Goal: Navigation & Orientation: Find specific page/section

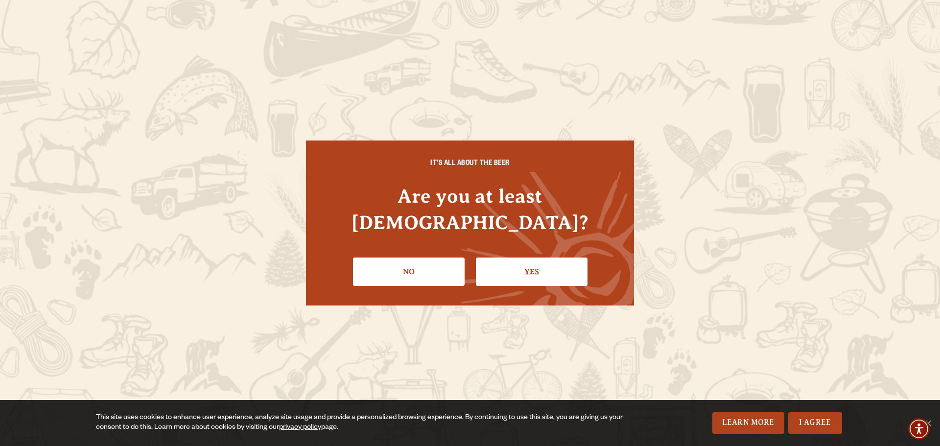
click at [526, 258] on link "Yes" at bounding box center [532, 272] width 112 height 28
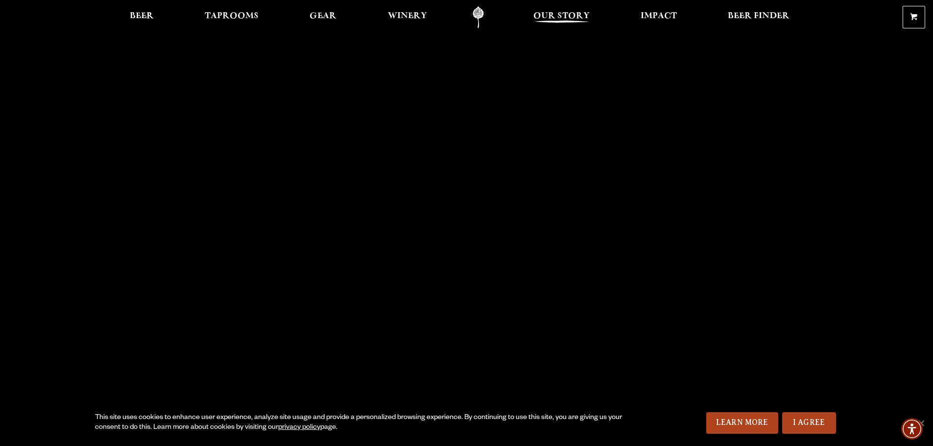
click at [554, 18] on span "Our Story" at bounding box center [561, 16] width 56 height 8
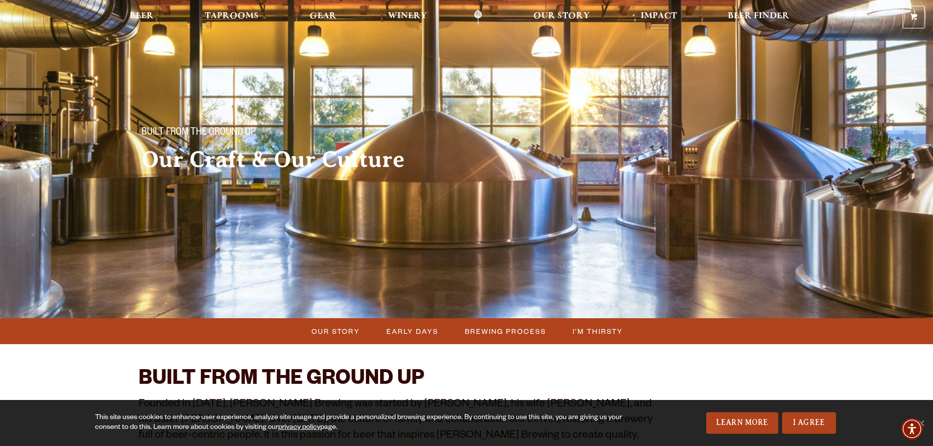
scroll to position [49, 0]
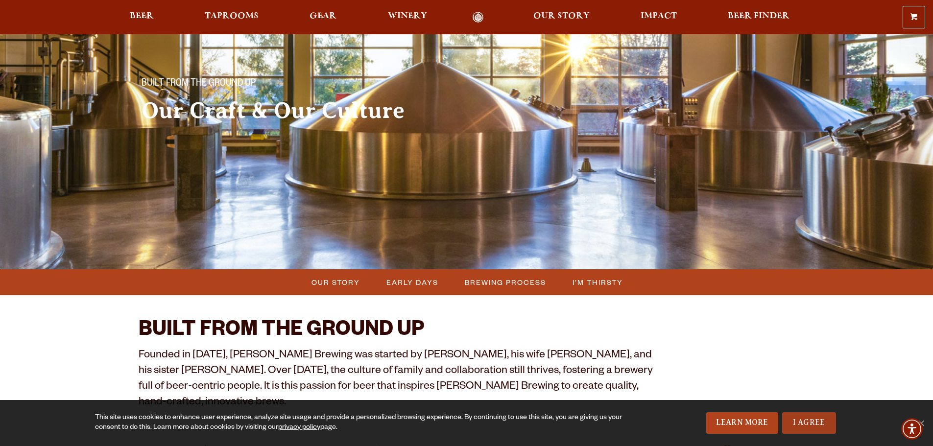
click at [800, 424] on link "I Agree" at bounding box center [809, 423] width 54 height 22
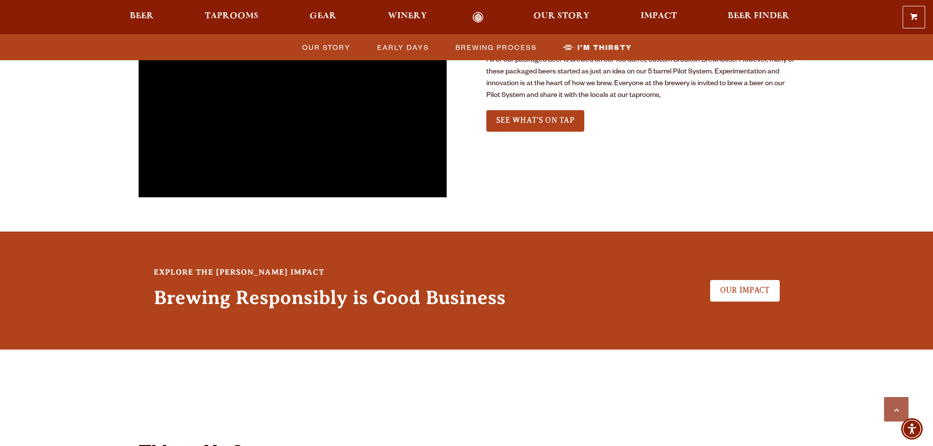
scroll to position [2301, 0]
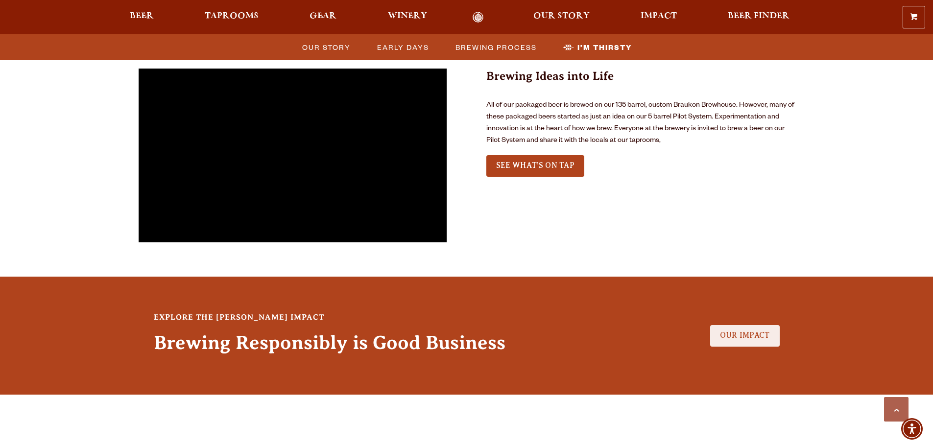
click at [734, 331] on span "Our Impact" at bounding box center [745, 335] width 50 height 9
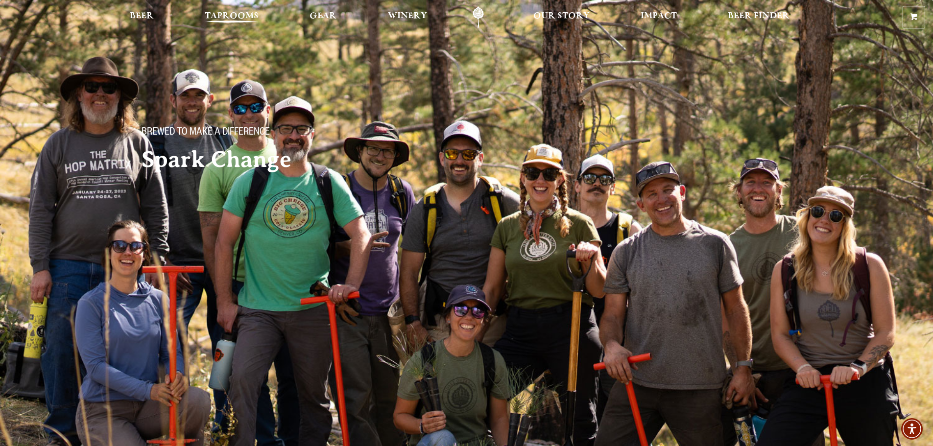
click at [225, 18] on span "Taprooms" at bounding box center [232, 16] width 54 height 8
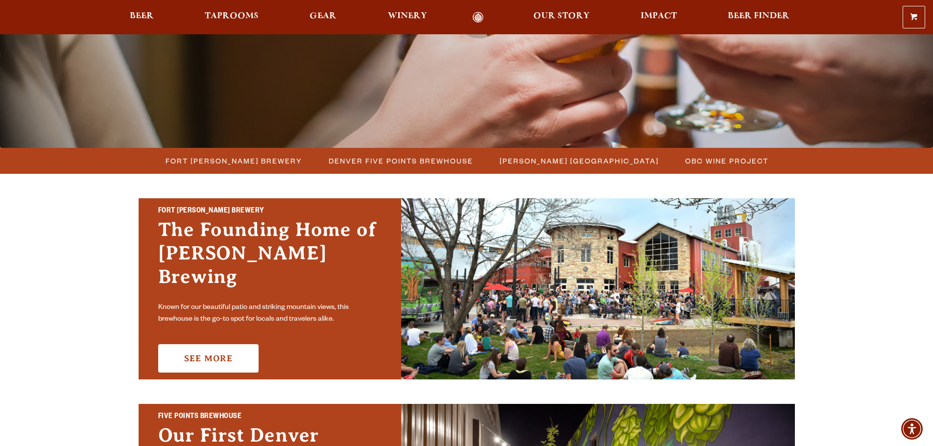
scroll to position [196, 0]
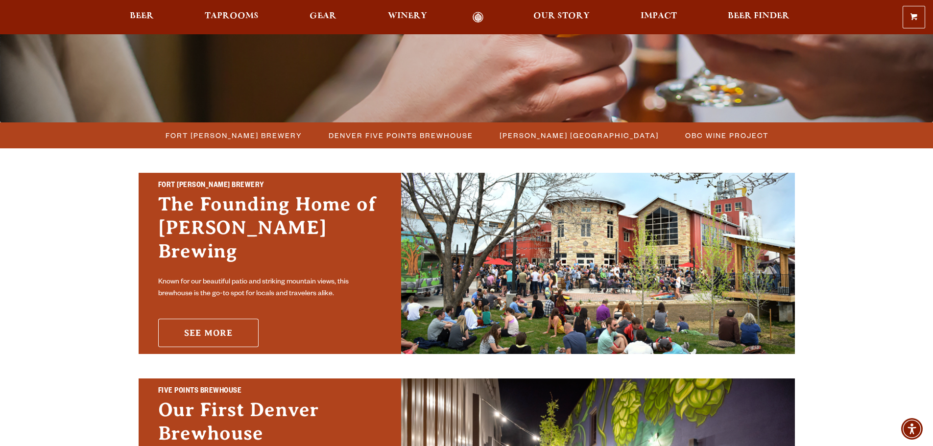
click at [195, 320] on link "See More" at bounding box center [208, 333] width 100 height 28
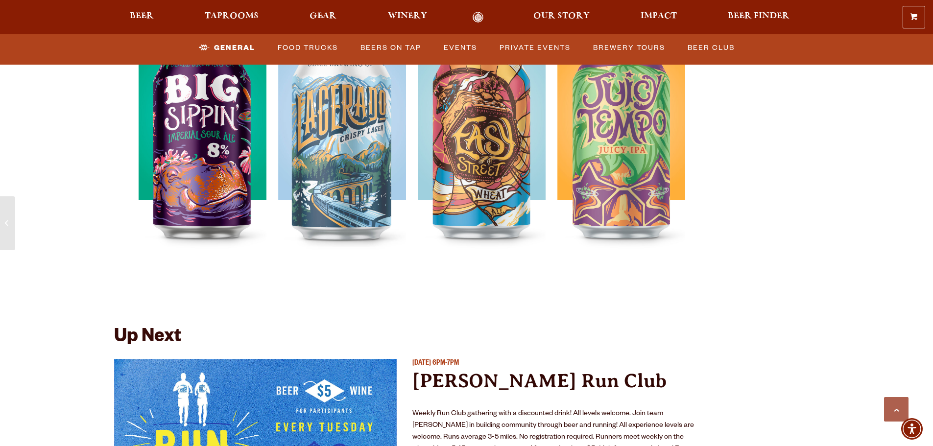
scroll to position [3378, 0]
